Goal: Task Accomplishment & Management: Use online tool/utility

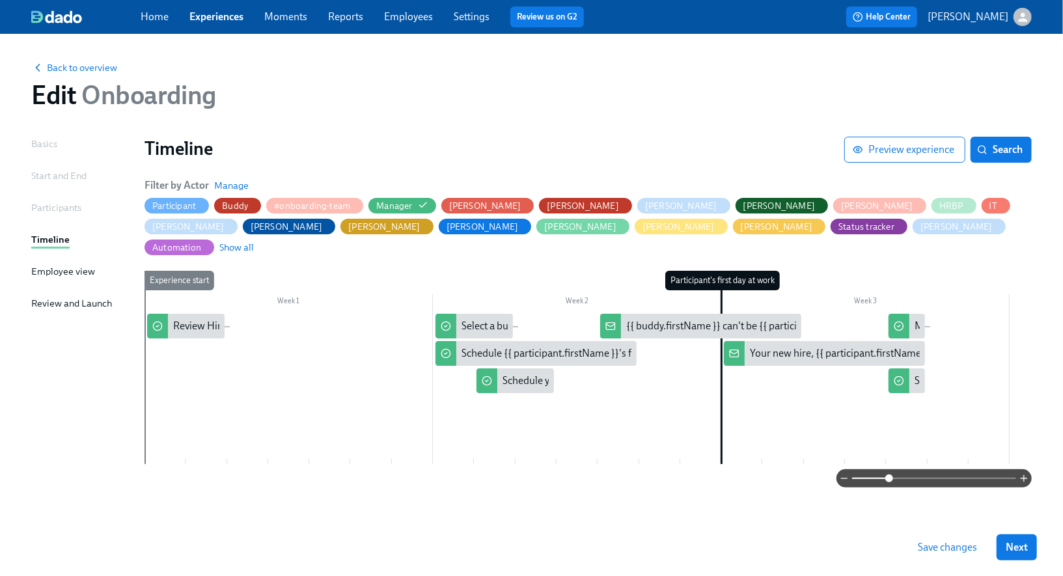
click at [29, 70] on div "Back to overview Edit Onboarding" at bounding box center [531, 85] width 1021 height 72
click at [48, 70] on span "Back to overview" at bounding box center [74, 67] width 86 height 13
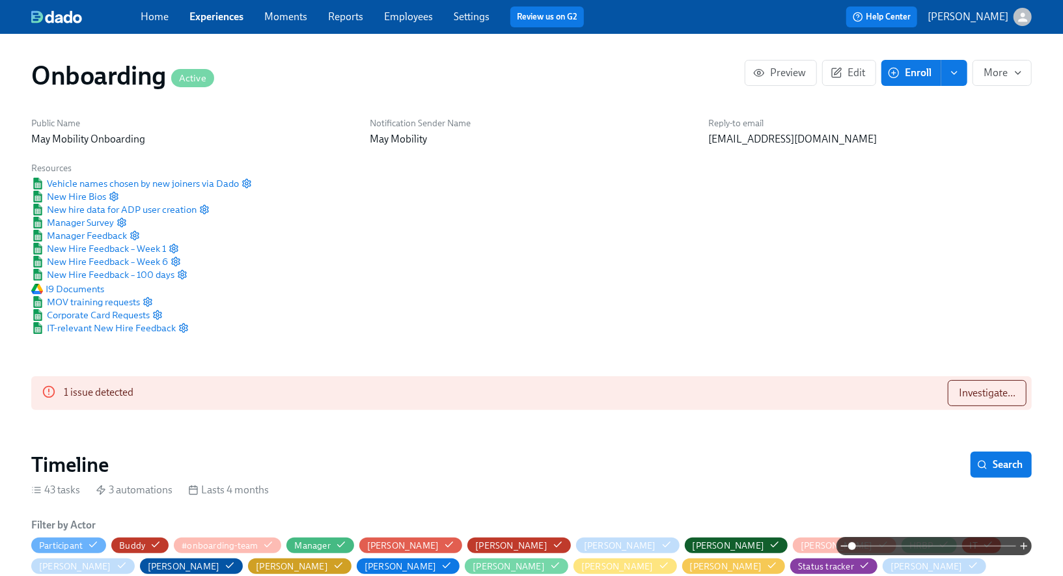
click at [217, 31] on div "Home Experiences Moments Reports Employees Settings Review us on G2 Help Center…" at bounding box center [531, 17] width 1063 height 34
click at [217, 20] on link "Experiences" at bounding box center [216, 16] width 54 height 12
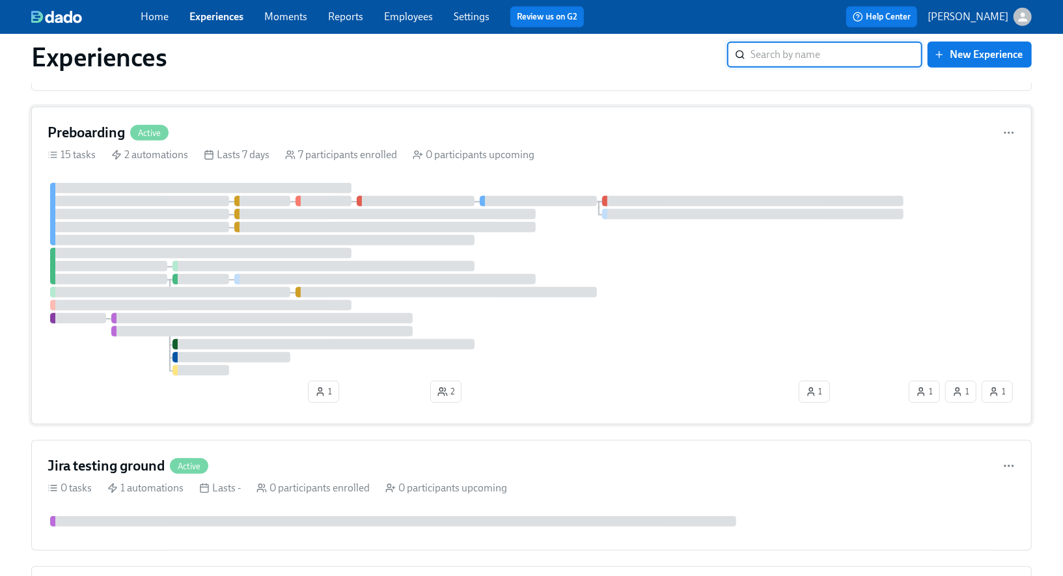
scroll to position [402, 0]
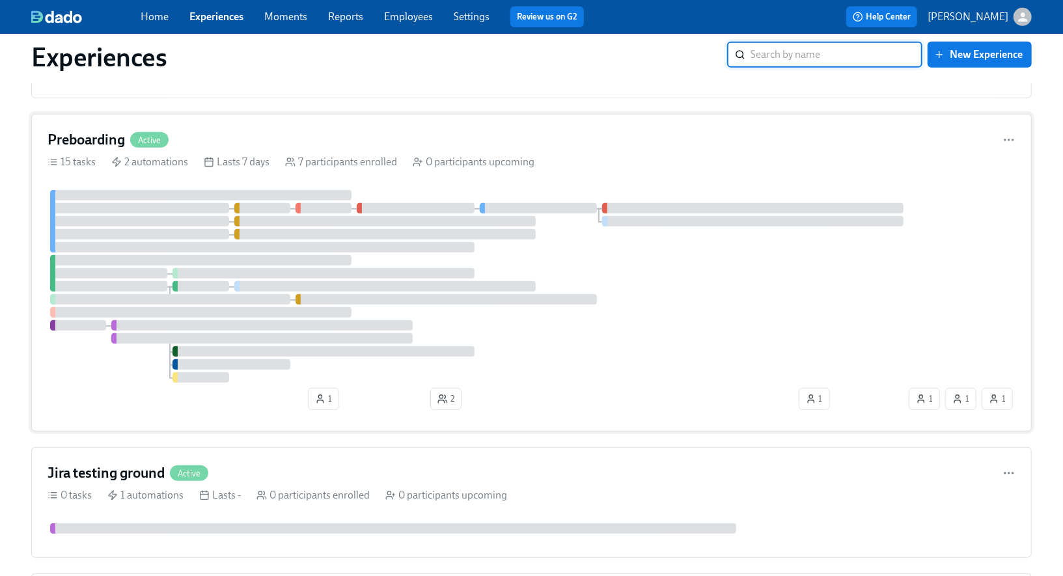
click at [65, 146] on h4 "Preboarding" at bounding box center [86, 140] width 77 height 20
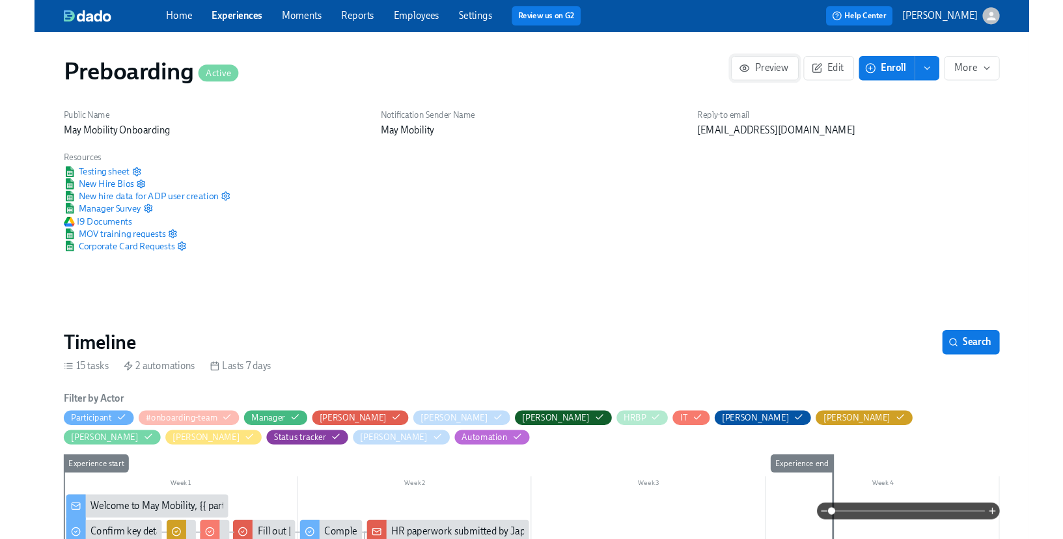
scroll to position [0, 2485]
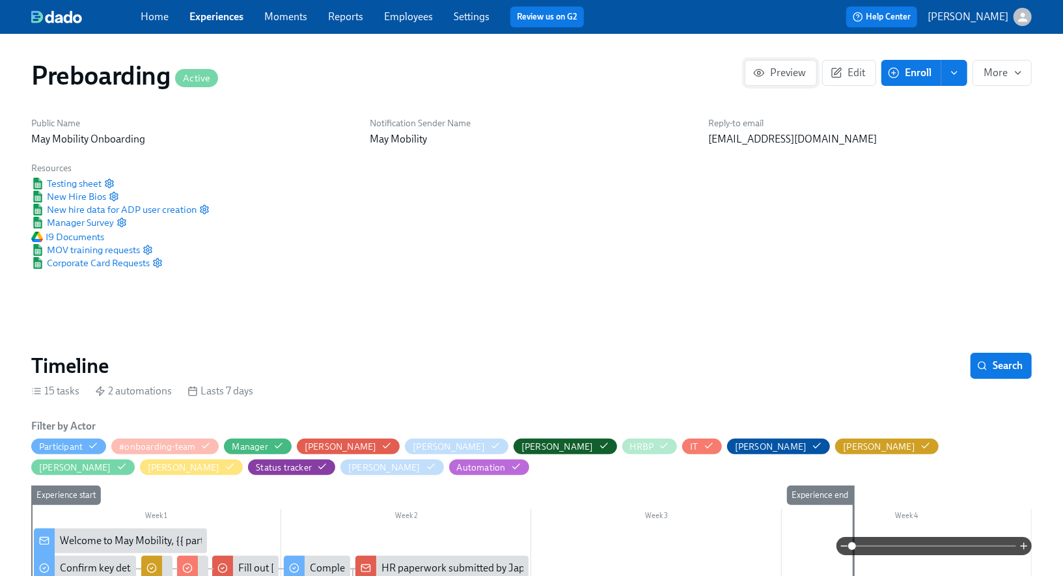
click at [794, 76] on span "Preview" at bounding box center [781, 72] width 50 height 13
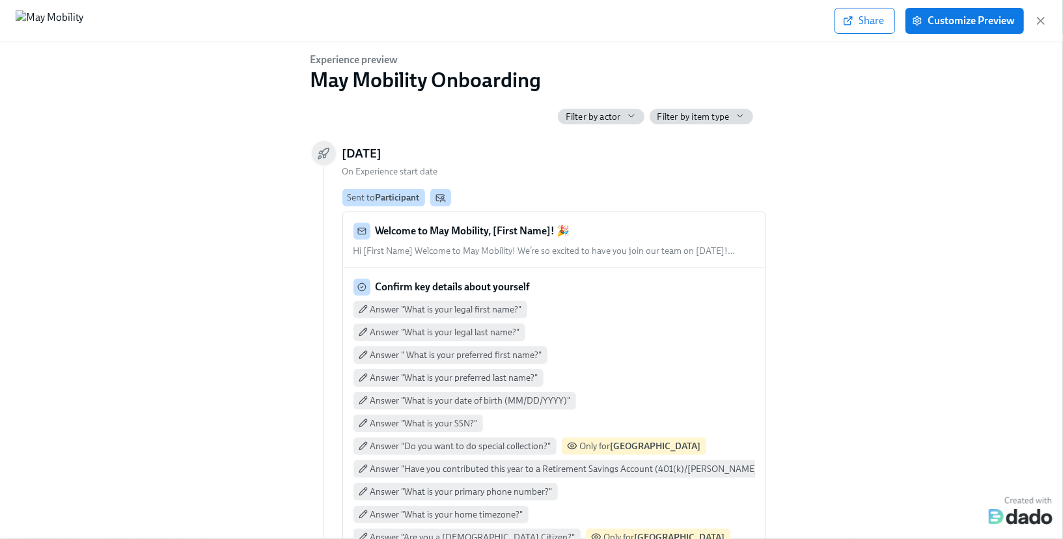
click at [629, 115] on icon "button" at bounding box center [631, 116] width 10 height 10
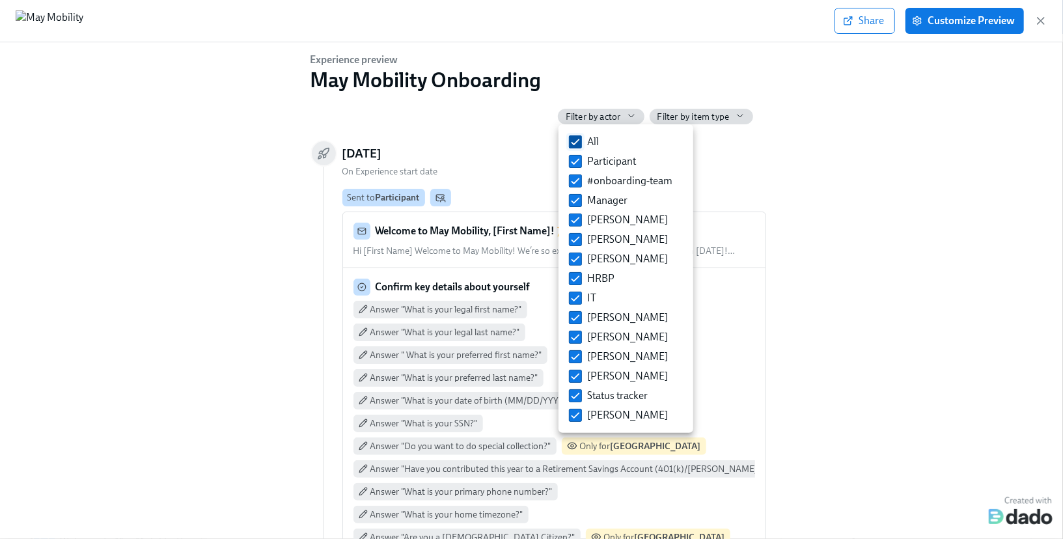
click at [598, 143] on span "All" at bounding box center [593, 142] width 12 height 14
click at [581, 143] on input "All" at bounding box center [576, 142] width 12 height 12
checkbox input "false"
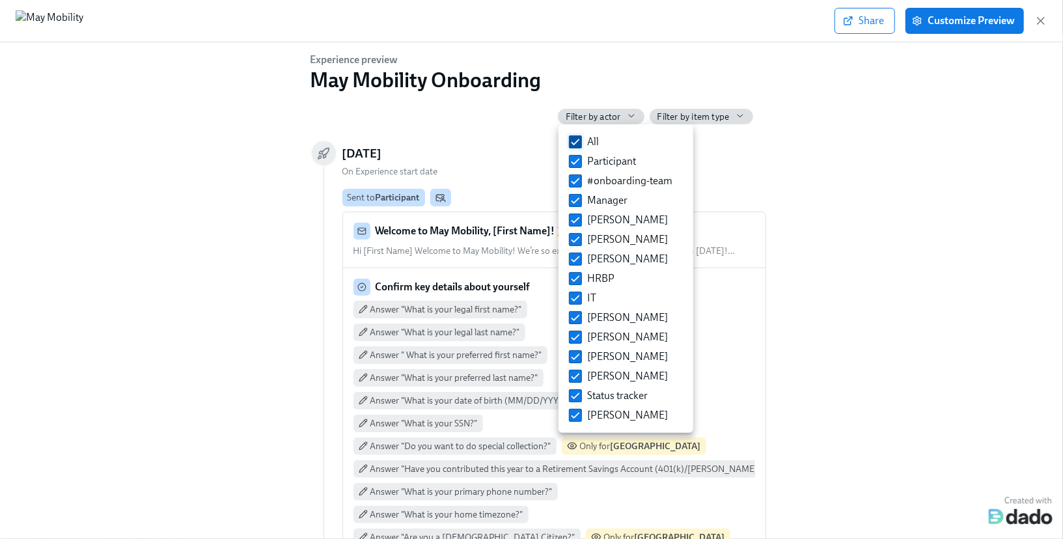
checkbox input "false"
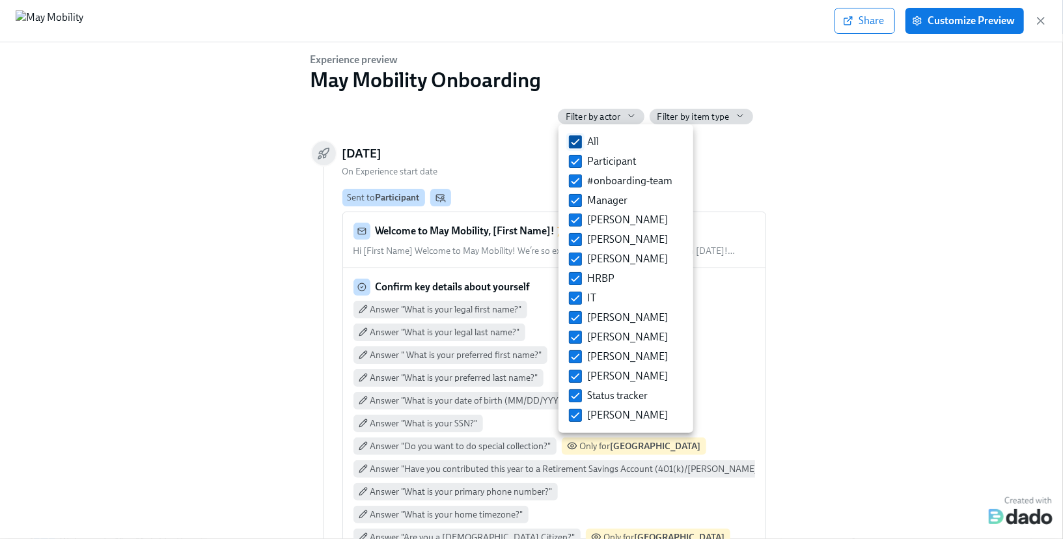
checkbox input "false"
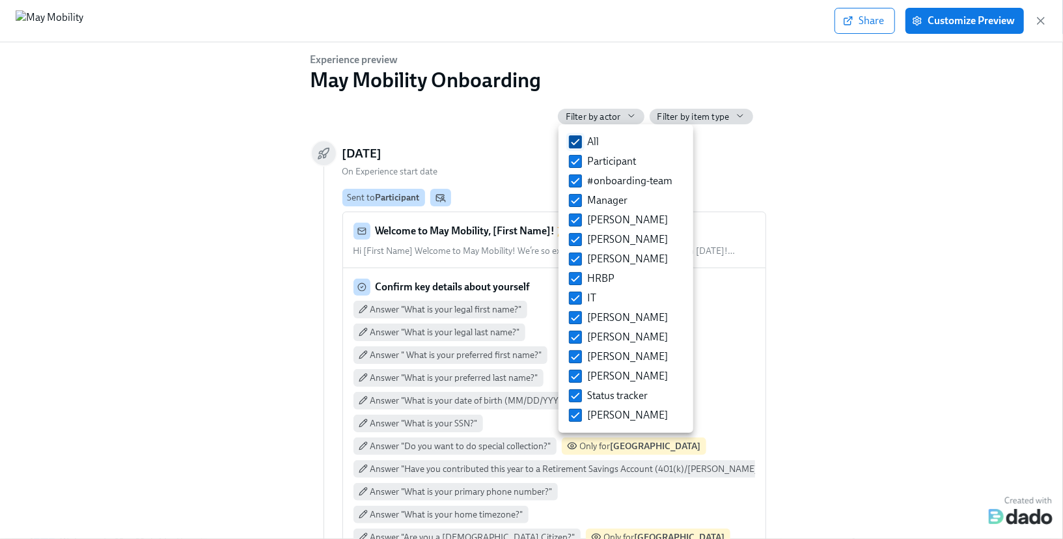
checkbox input "false"
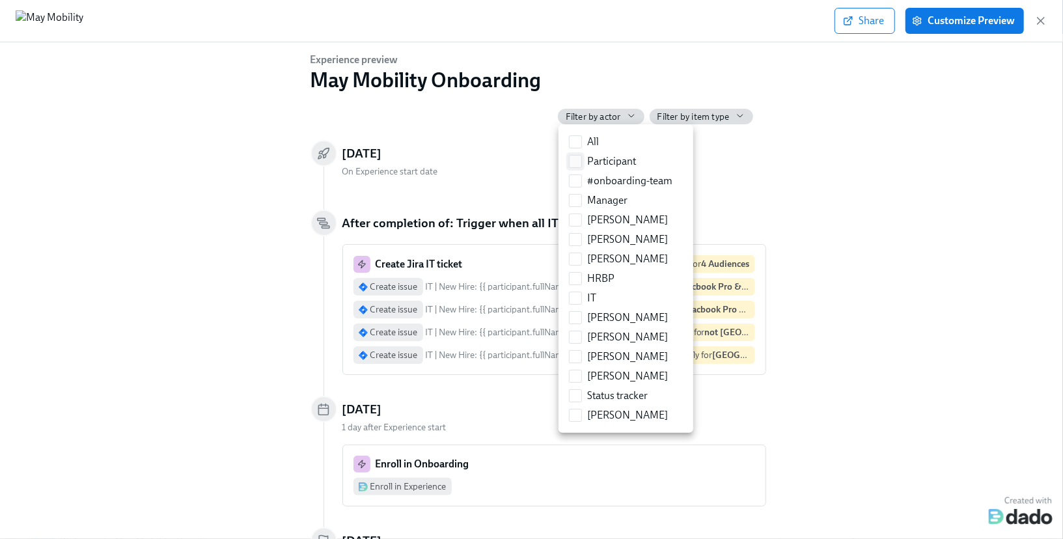
click at [605, 162] on span "Participant" at bounding box center [611, 161] width 49 height 14
click at [581, 162] on input "Participant" at bounding box center [576, 162] width 12 height 12
checkbox input "true"
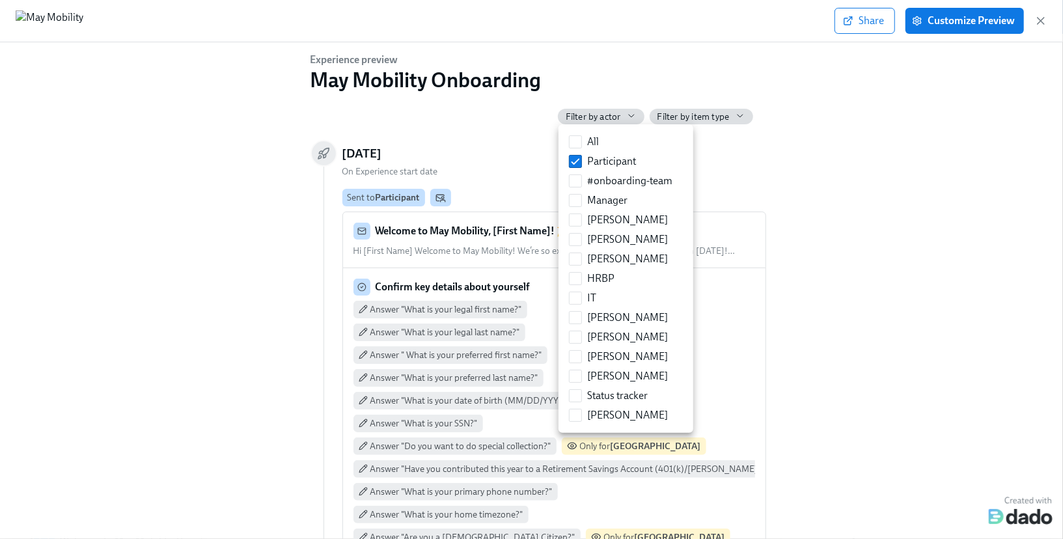
click at [871, 156] on div at bounding box center [531, 269] width 1063 height 539
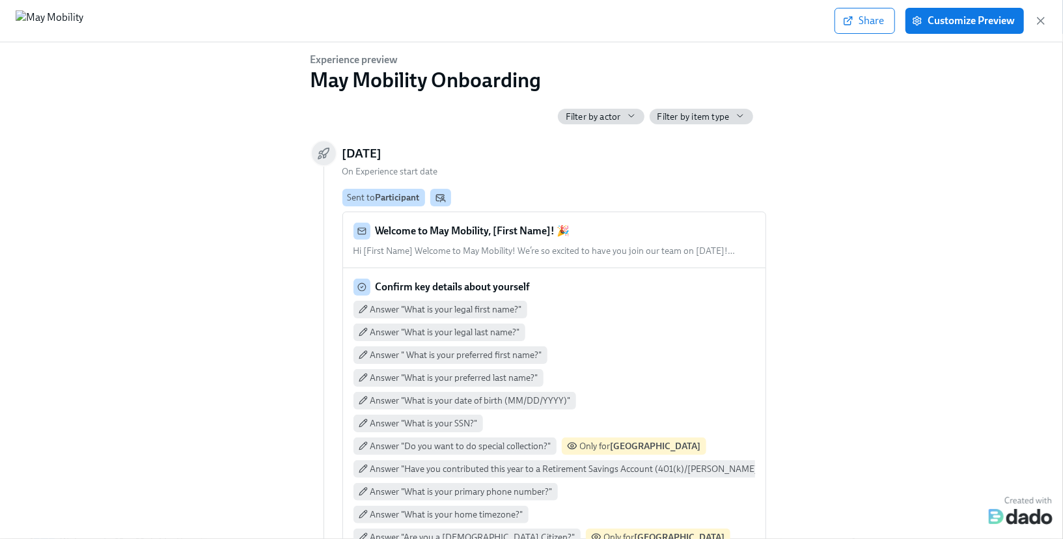
click at [516, 227] on strong "Welcome to May Mobility, [First Name]! 🎉" at bounding box center [473, 231] width 195 height 12
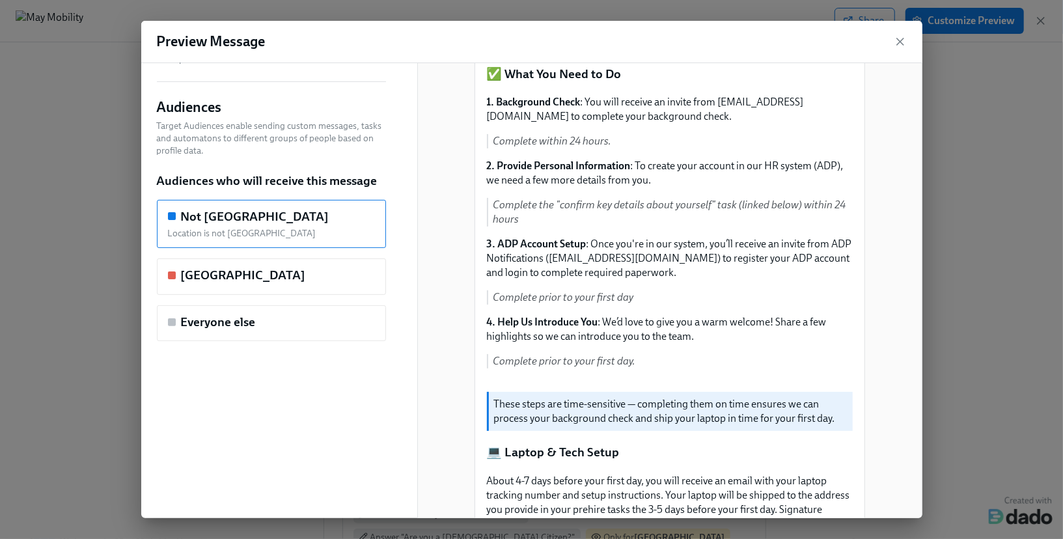
scroll to position [72, 0]
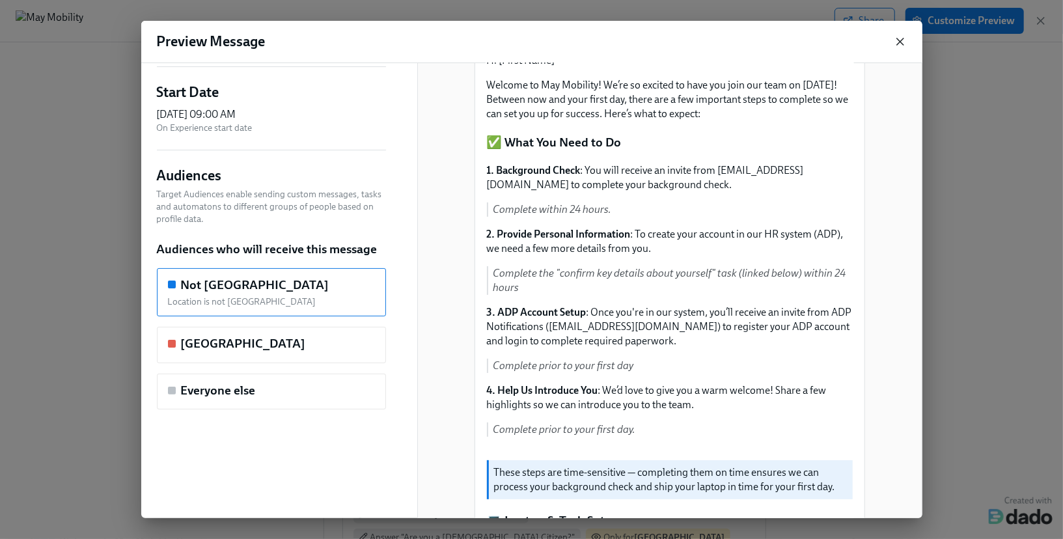
click at [902, 45] on icon "button" at bounding box center [900, 41] width 13 height 13
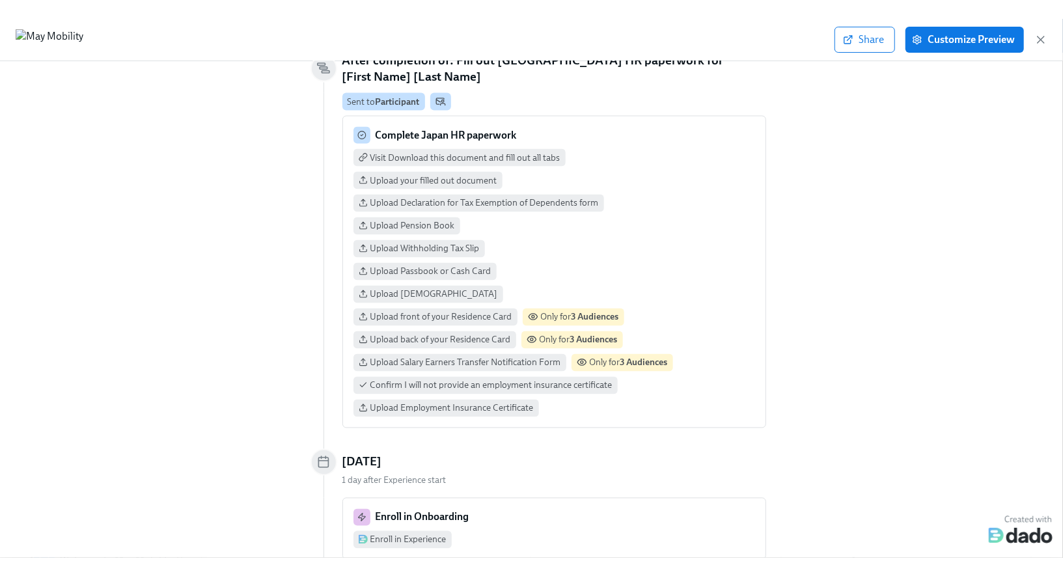
scroll to position [1467, 0]
